Goal: Information Seeking & Learning: Learn about a topic

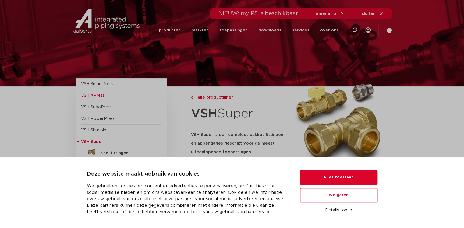
click at [94, 94] on span "VSH XPress" at bounding box center [92, 95] width 23 height 4
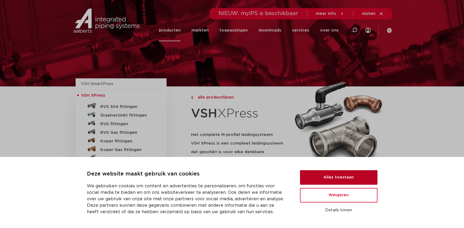
click at [344, 180] on button "Alles toestaan" at bounding box center [338, 177] width 77 height 15
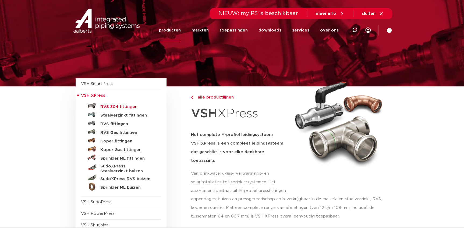
click at [123, 106] on h5 "RVS 304 fittingen" at bounding box center [126, 106] width 53 height 5
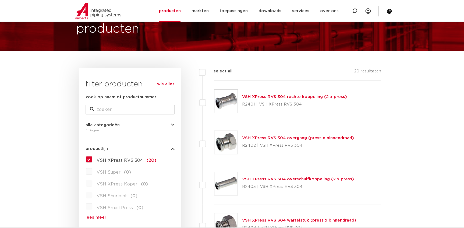
scroll to position [73, 0]
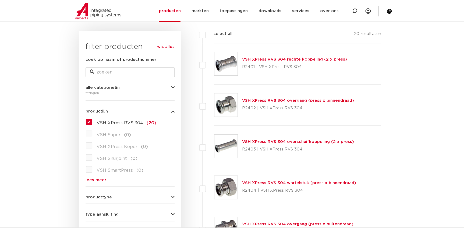
click at [257, 59] on link "VSH XPress RVS 304 rechte koppeling (2 x press)" at bounding box center [294, 59] width 105 height 4
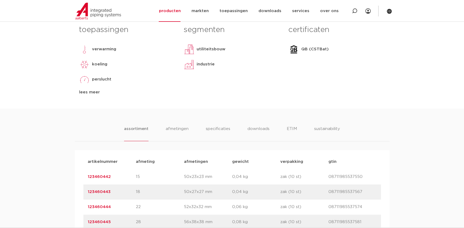
scroll to position [293, 0]
